Goal: Check status: Check status

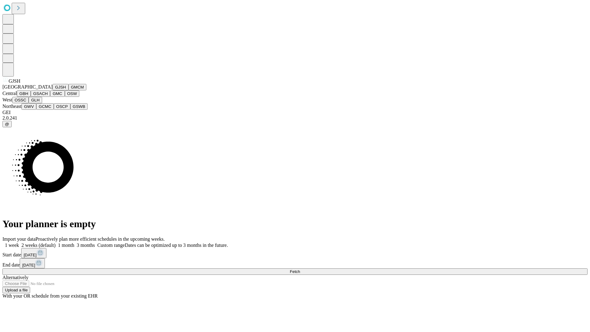
click at [53, 90] on button "GJSH" at bounding box center [61, 87] width 16 height 6
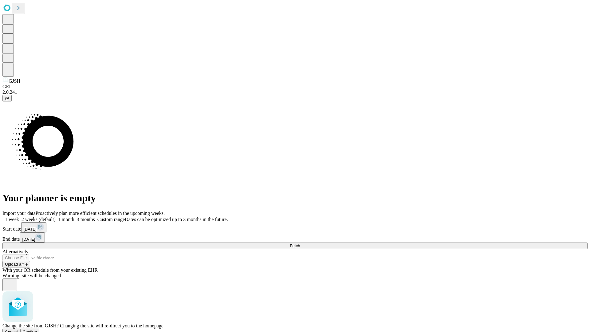
click at [37, 329] on span "Confirm" at bounding box center [30, 331] width 14 height 5
click at [56, 217] on label "2 weeks (default)" at bounding box center [37, 219] width 37 height 5
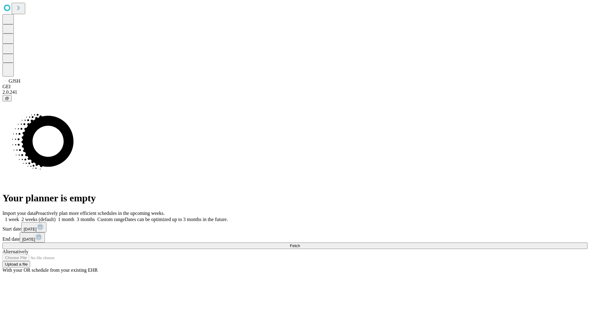
click at [300, 243] on span "Fetch" at bounding box center [295, 245] width 10 height 5
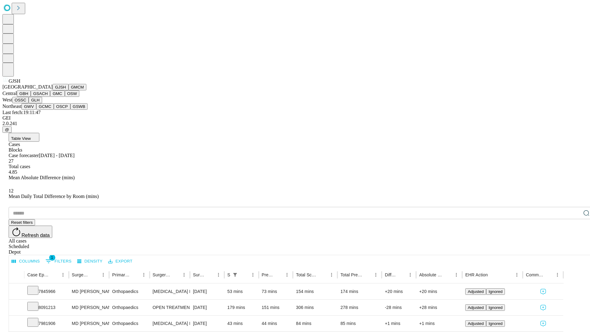
click at [68, 90] on button "GMCM" at bounding box center [77, 87] width 18 height 6
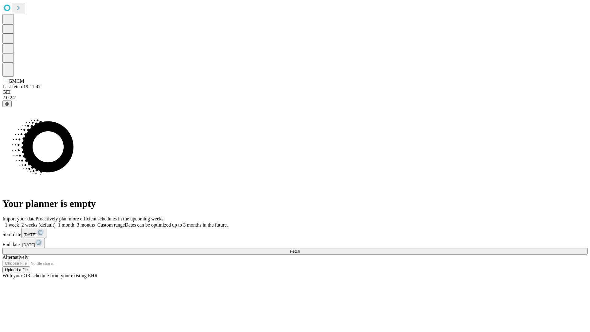
click at [56, 222] on label "2 weeks (default)" at bounding box center [37, 224] width 37 height 5
click at [300, 249] on span "Fetch" at bounding box center [295, 251] width 10 height 5
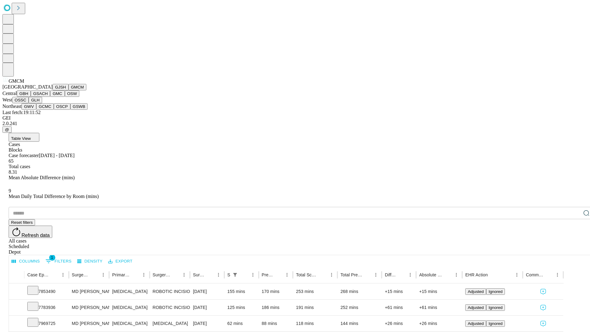
click at [31, 97] on button "GBH" at bounding box center [24, 93] width 14 height 6
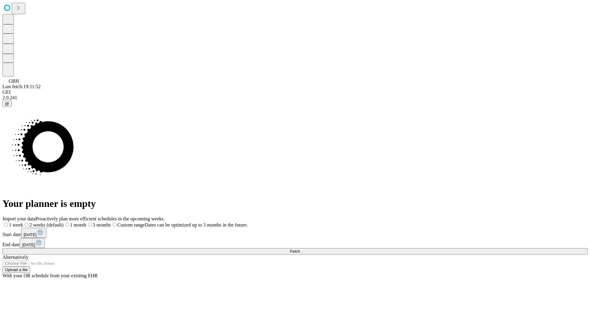
click at [300, 249] on span "Fetch" at bounding box center [295, 251] width 10 height 5
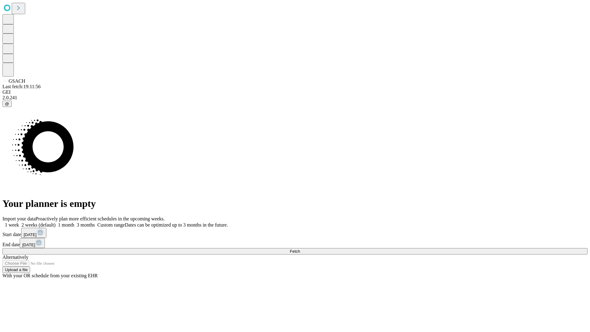
click at [56, 222] on label "2 weeks (default)" at bounding box center [37, 224] width 37 height 5
click at [300, 249] on span "Fetch" at bounding box center [295, 251] width 10 height 5
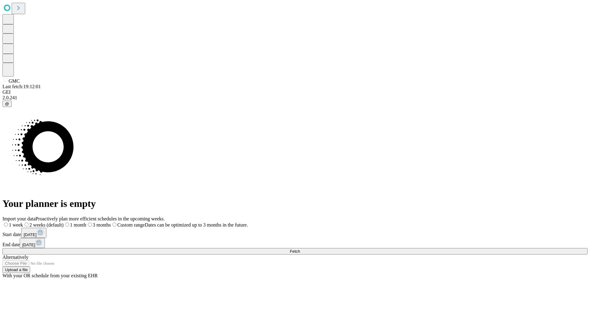
click at [300, 249] on span "Fetch" at bounding box center [295, 251] width 10 height 5
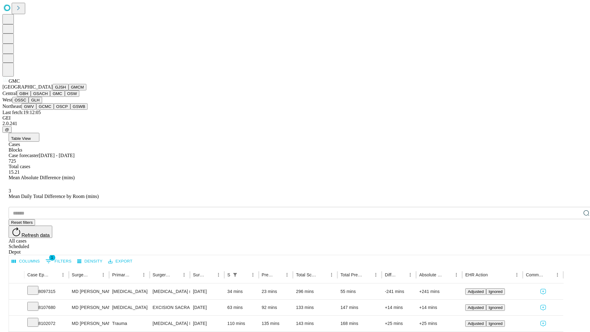
click at [65, 97] on button "OSW" at bounding box center [72, 93] width 15 height 6
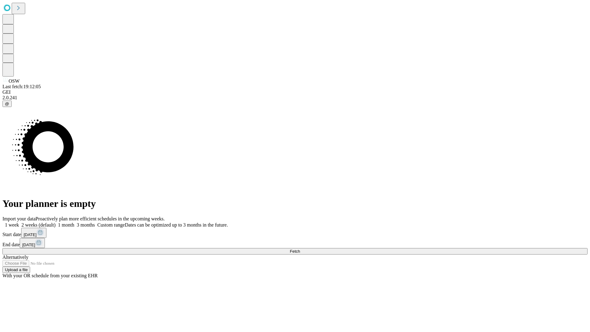
click at [56, 222] on label "2 weeks (default)" at bounding box center [37, 224] width 37 height 5
click at [300, 249] on span "Fetch" at bounding box center [295, 251] width 10 height 5
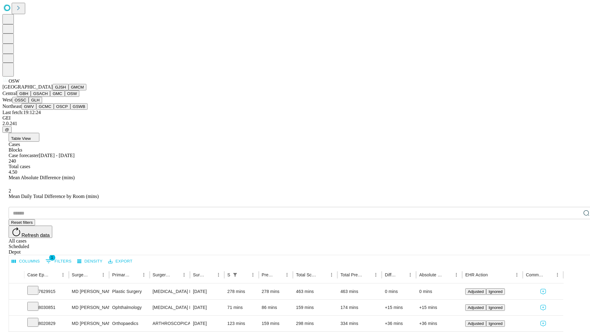
click at [29, 103] on button "OSSC" at bounding box center [20, 100] width 17 height 6
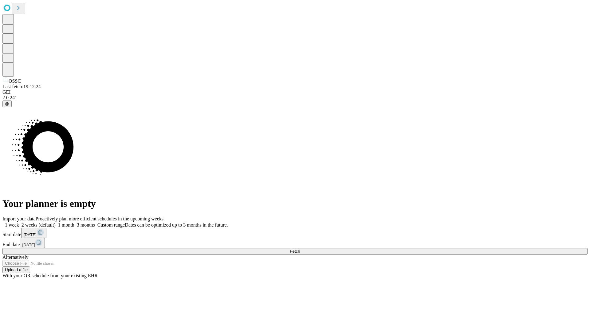
click at [56, 222] on label "2 weeks (default)" at bounding box center [37, 224] width 37 height 5
click at [300, 249] on span "Fetch" at bounding box center [295, 251] width 10 height 5
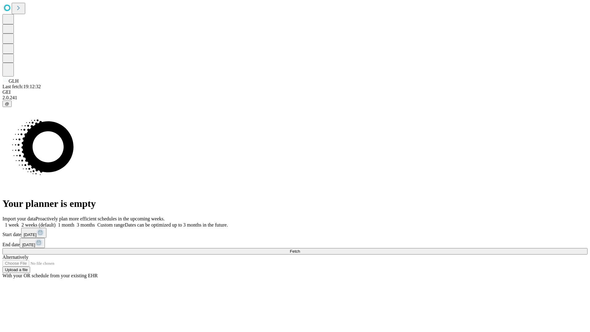
click at [56, 222] on label "2 weeks (default)" at bounding box center [37, 224] width 37 height 5
click at [300, 249] on span "Fetch" at bounding box center [295, 251] width 10 height 5
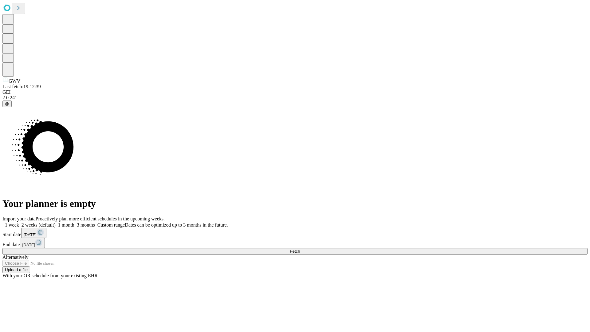
click at [56, 222] on label "2 weeks (default)" at bounding box center [37, 224] width 37 height 5
click at [300, 249] on span "Fetch" at bounding box center [295, 251] width 10 height 5
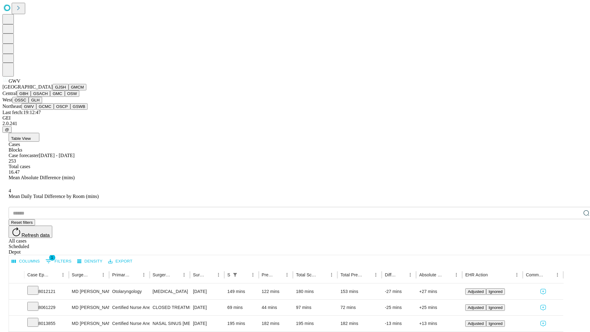
click at [48, 110] on button "GCMC" at bounding box center [45, 106] width 18 height 6
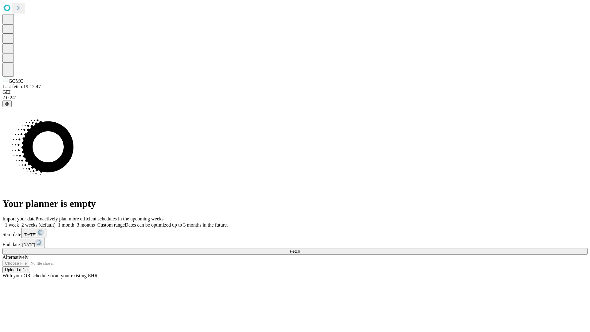
click at [56, 222] on label "2 weeks (default)" at bounding box center [37, 224] width 37 height 5
click at [300, 249] on span "Fetch" at bounding box center [295, 251] width 10 height 5
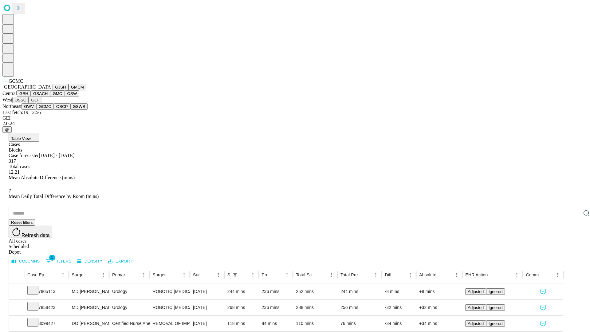
click at [54, 110] on button "OSCP" at bounding box center [62, 106] width 17 height 6
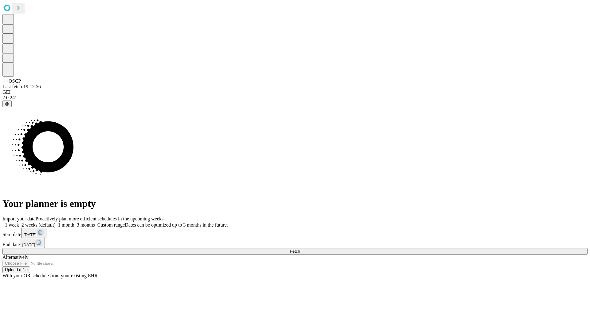
click at [56, 222] on label "2 weeks (default)" at bounding box center [37, 224] width 37 height 5
click at [300, 249] on span "Fetch" at bounding box center [295, 251] width 10 height 5
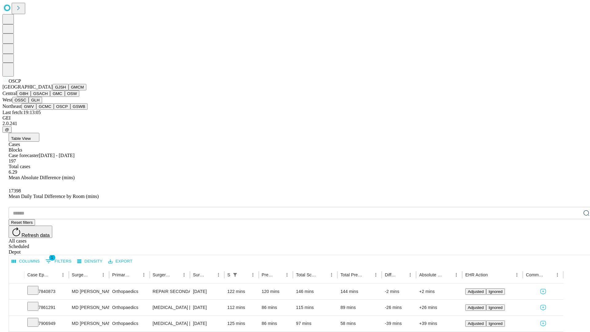
click at [70, 110] on button "GSWB" at bounding box center [79, 106] width 18 height 6
